Goal: Task Accomplishment & Management: Manage account settings

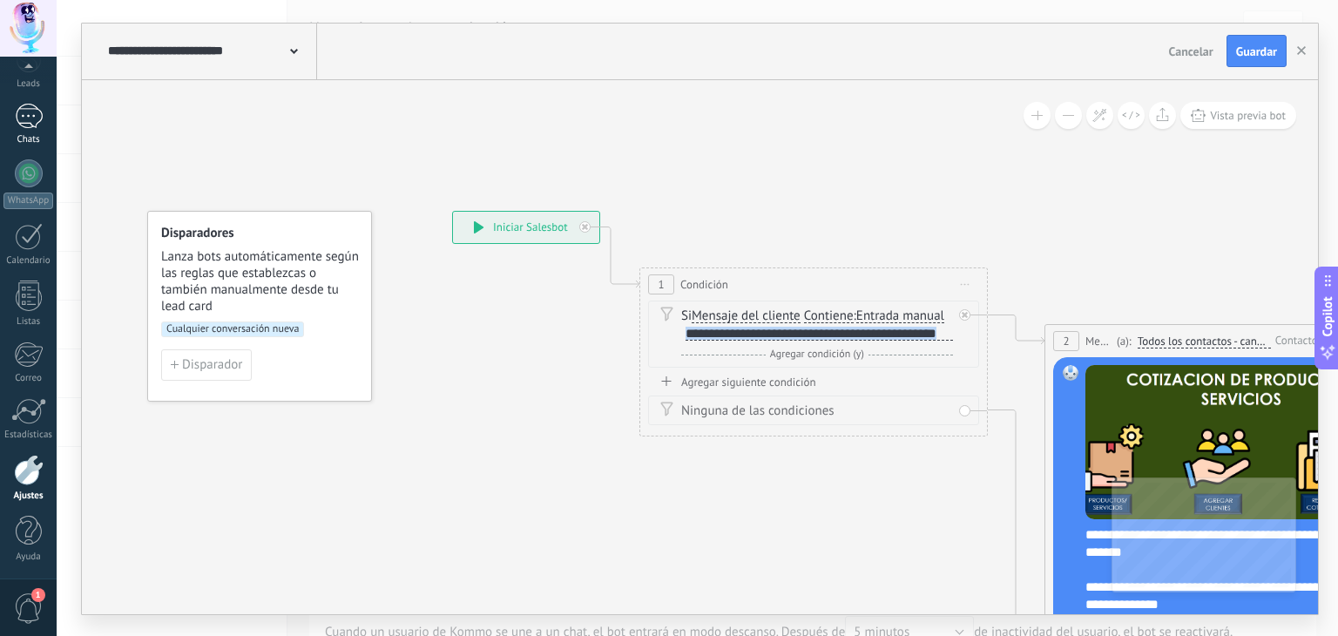
click at [42, 125] on div at bounding box center [29, 116] width 28 height 25
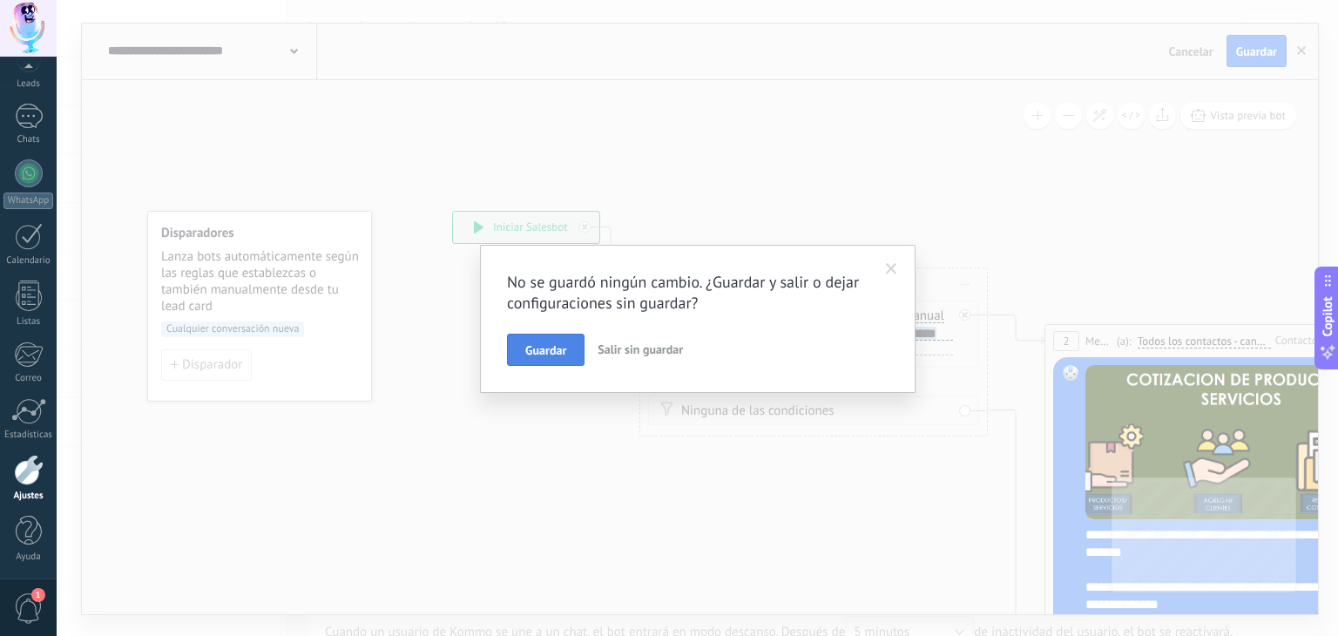
click at [532, 355] on span "Guardar" at bounding box center [545, 350] width 41 height 12
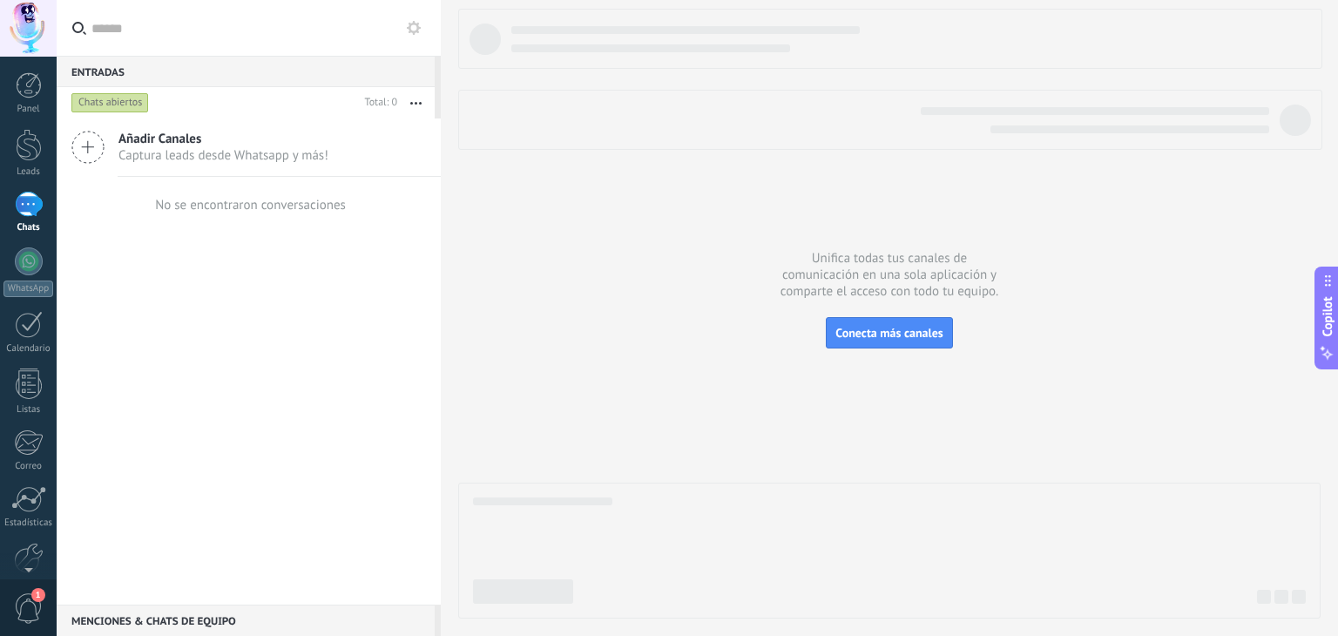
click at [414, 29] on icon at bounding box center [414, 28] width 14 height 14
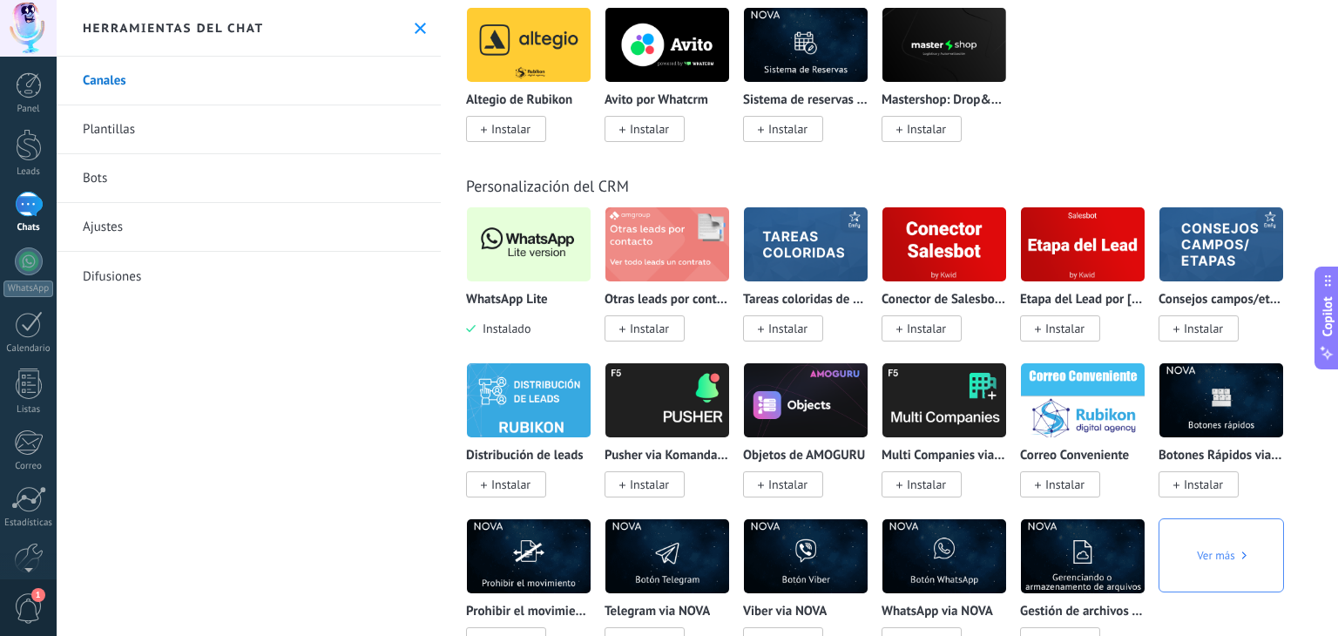
scroll to position [4059, 0]
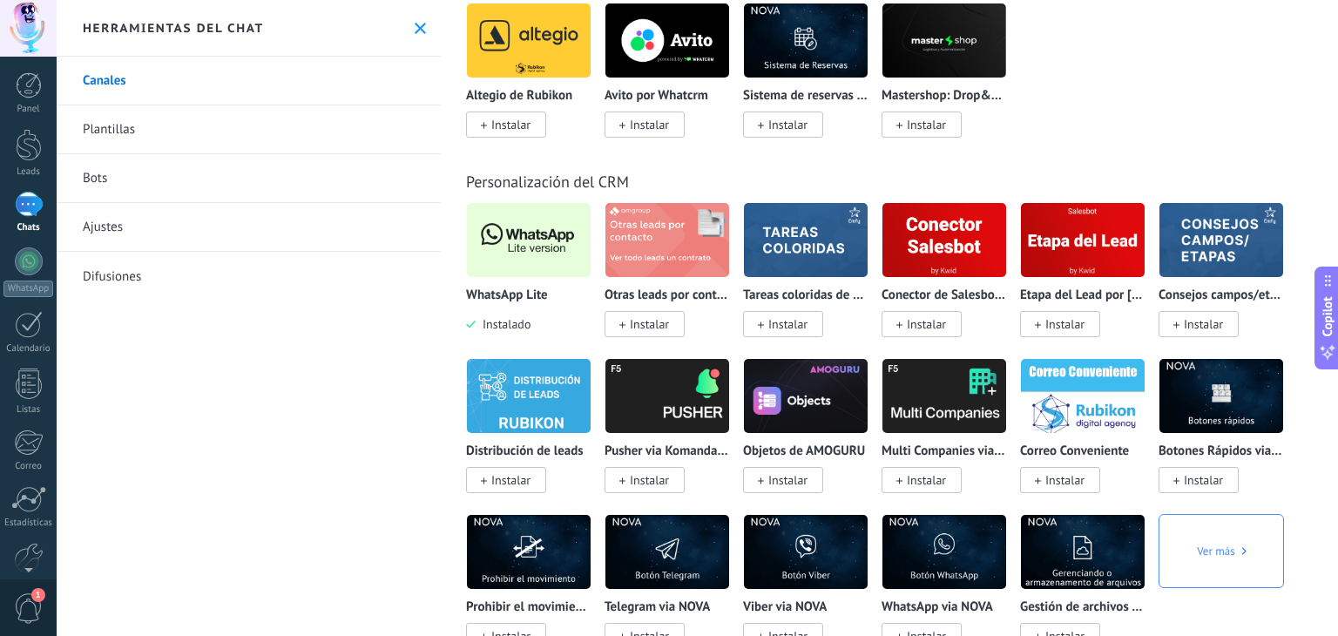
click at [516, 255] on img at bounding box center [529, 240] width 124 height 84
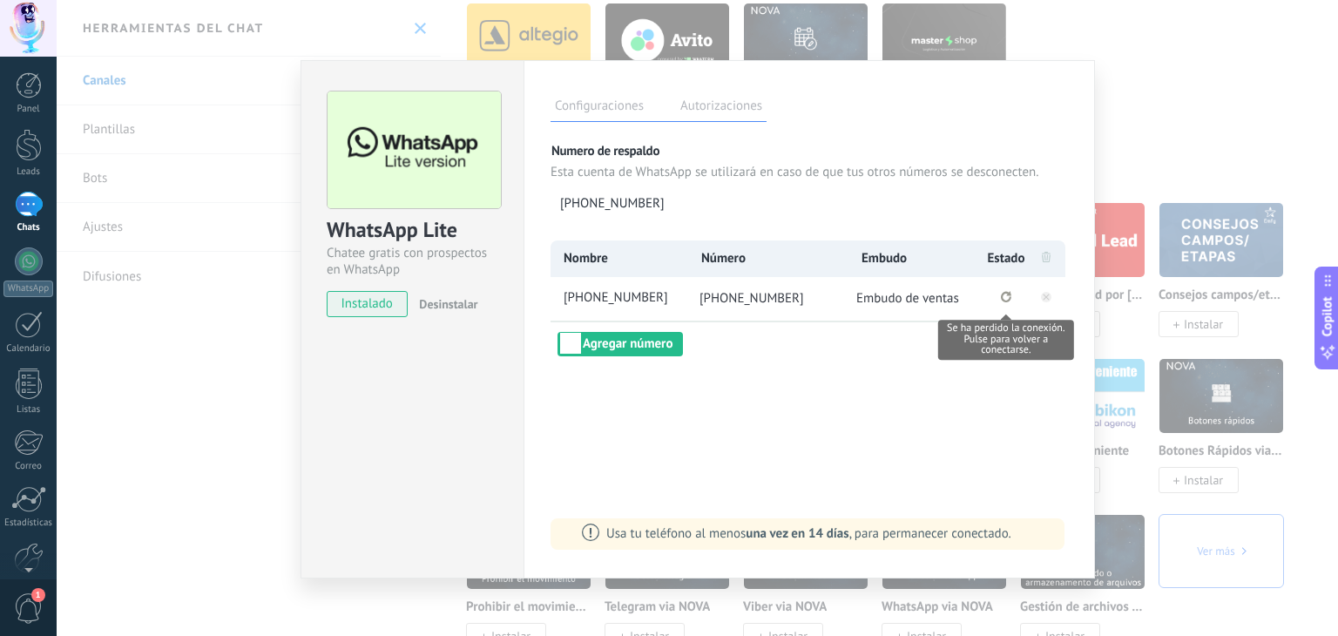
click at [1002, 294] on icon "Se ha perdido la conexión. Pulse para volver a conectarse." at bounding box center [1006, 296] width 10 height 11
click at [1048, 294] on icon at bounding box center [1047, 297] width 6 height 6
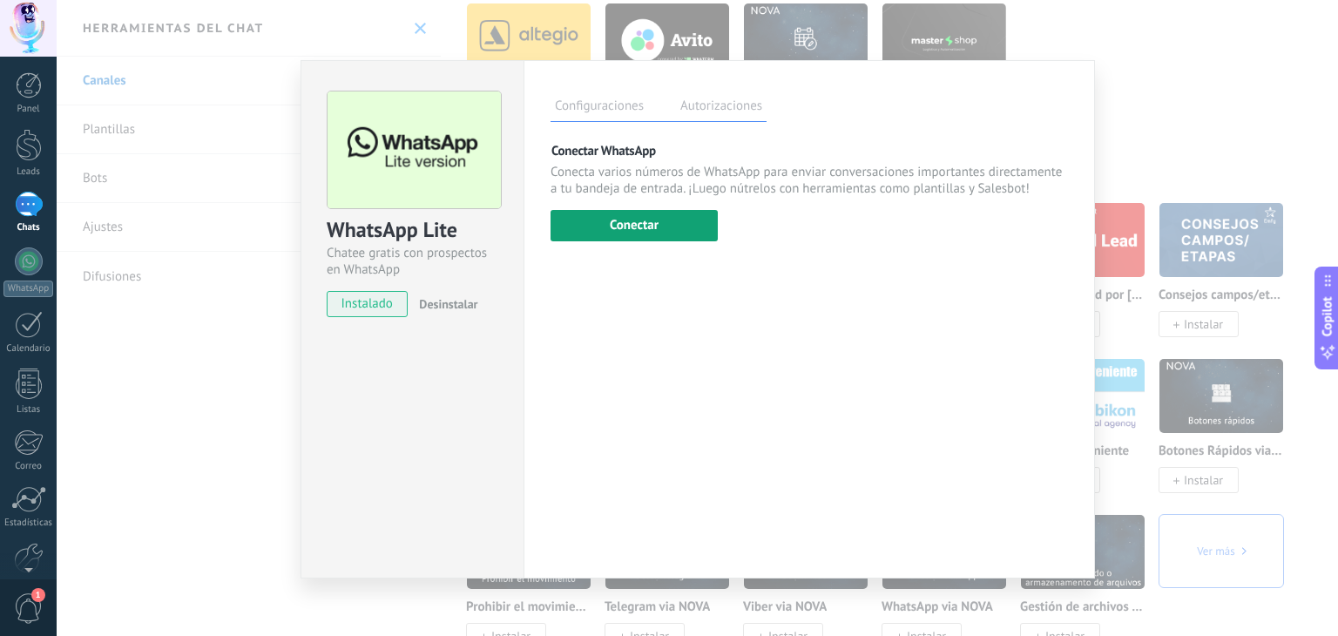
click at [670, 224] on button "Conectar" at bounding box center [634, 225] width 167 height 31
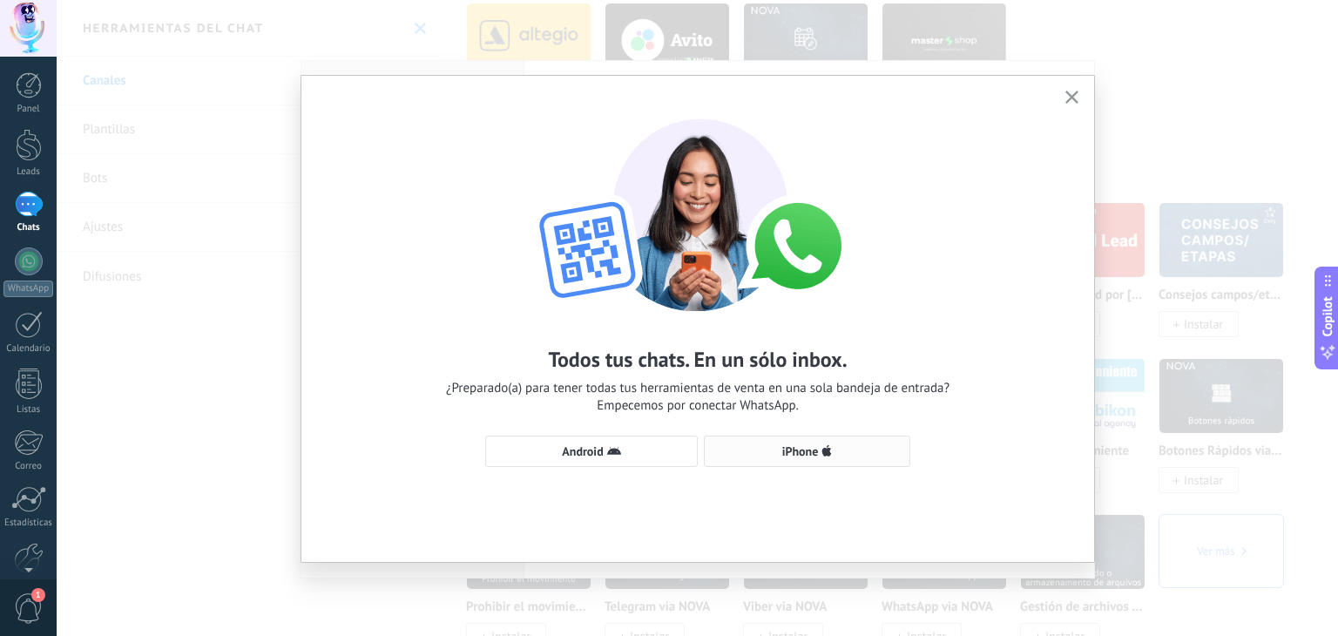
click at [847, 461] on button "iPhone" at bounding box center [807, 451] width 206 height 31
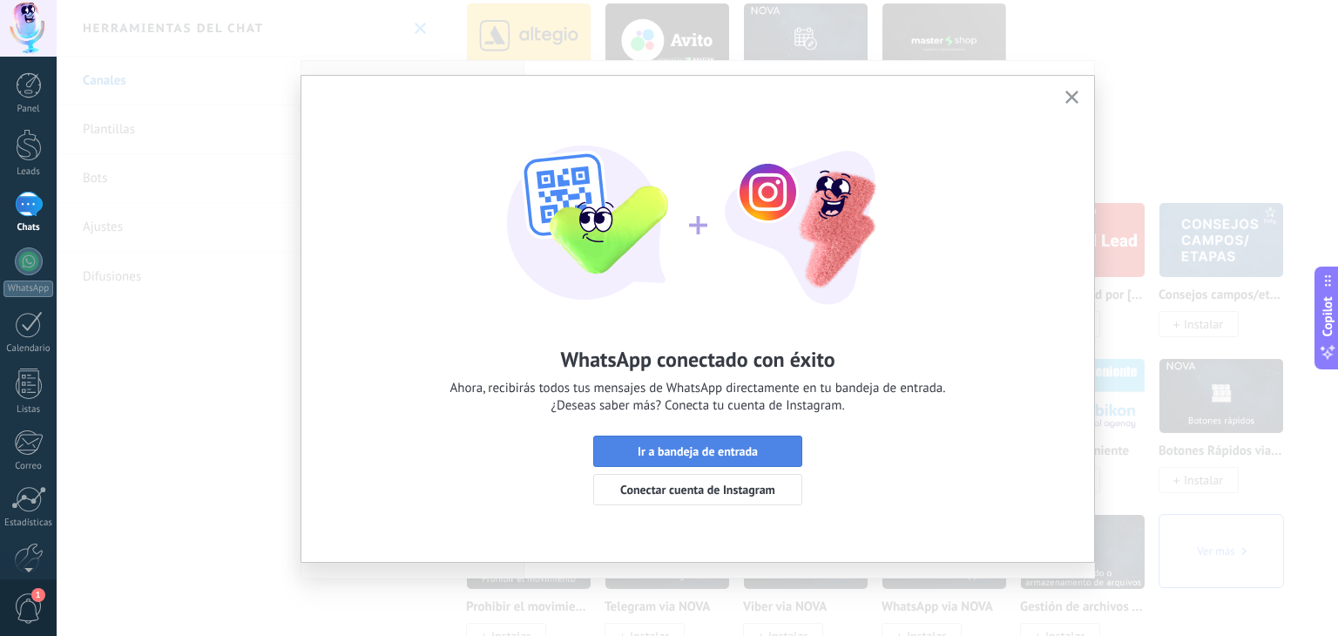
click at [679, 463] on button "Ir a bandeja de entrada" at bounding box center [697, 451] width 209 height 31
